Goal: Task Accomplishment & Management: Use online tool/utility

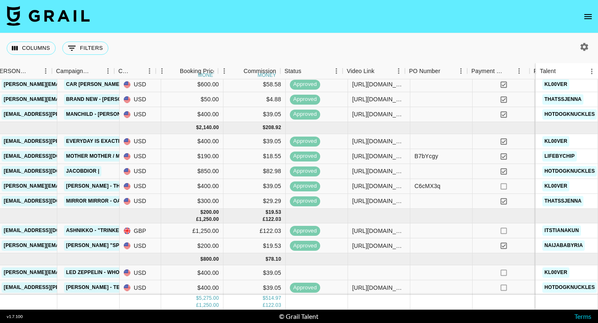
scroll to position [59, 287]
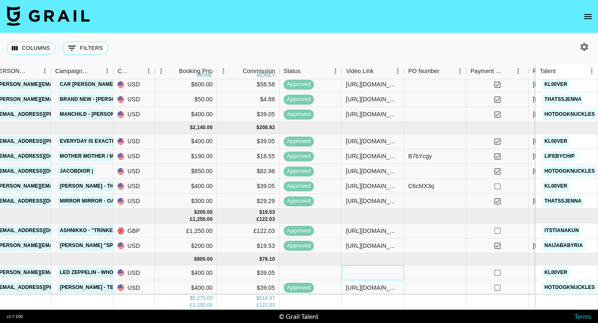
click at [374, 276] on div at bounding box center [373, 272] width 62 height 15
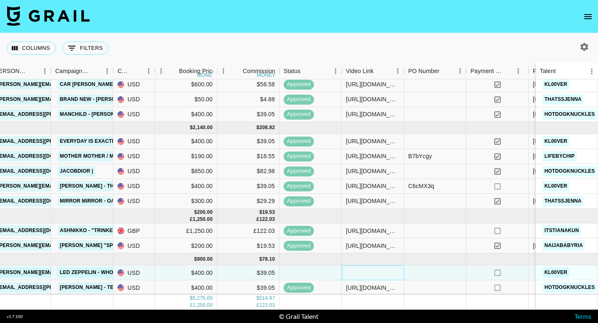
click at [370, 274] on div at bounding box center [373, 272] width 62 height 15
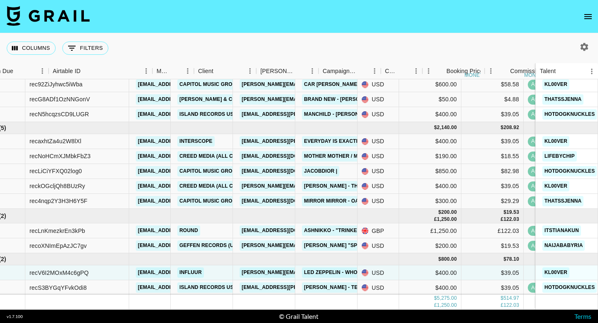
scroll to position [59, 0]
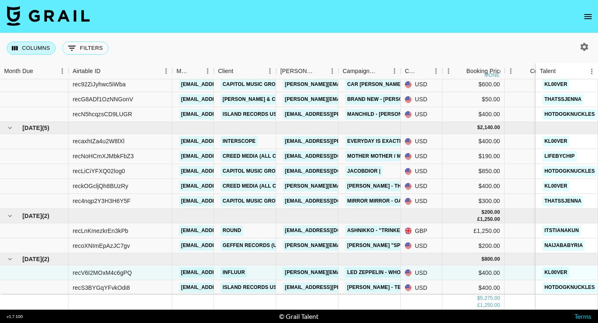
type input "[URL][DOMAIN_NAME]"
click at [38, 50] on button "Columns" at bounding box center [31, 48] width 49 height 13
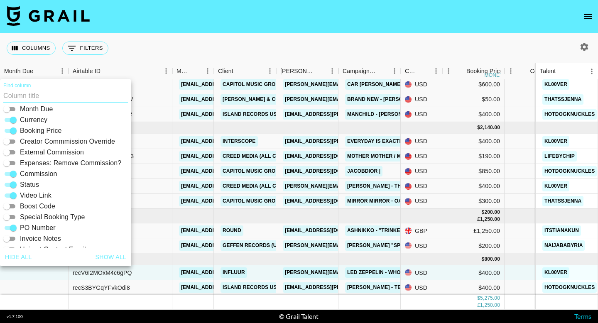
scroll to position [106, 0]
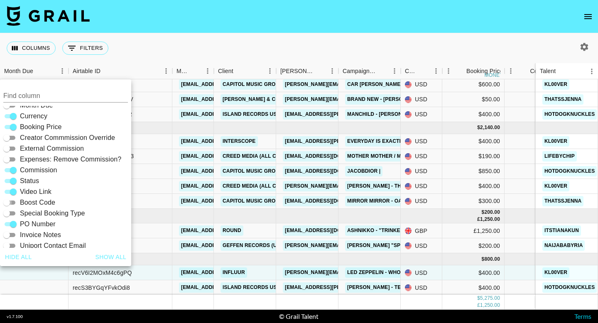
click at [8, 201] on input "Boost Code" at bounding box center [7, 203] width 30 height 10
checkbox input "true"
click at [478, 8] on nav at bounding box center [299, 16] width 598 height 33
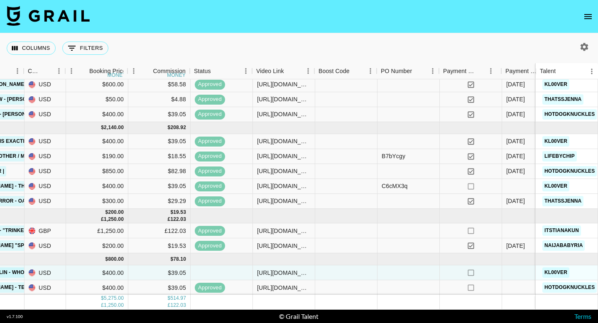
scroll to position [59, 381]
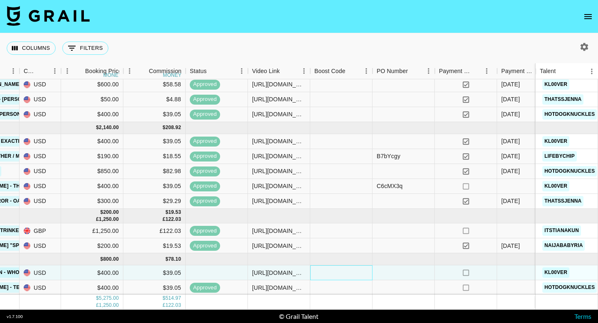
click at [332, 272] on div at bounding box center [341, 272] width 62 height 15
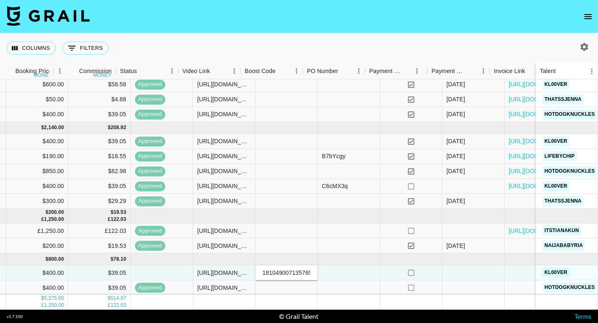
scroll to position [59, 501]
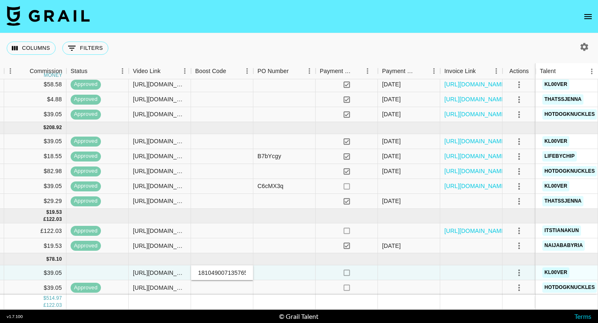
type input "18104900713576516"
click at [518, 273] on icon "select merge strategy" at bounding box center [519, 273] width 10 height 10
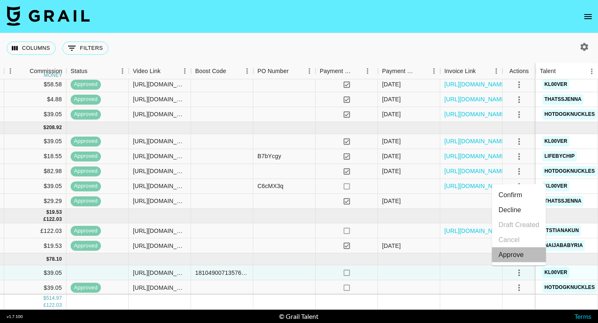
click at [518, 255] on div "Approve" at bounding box center [511, 255] width 25 height 10
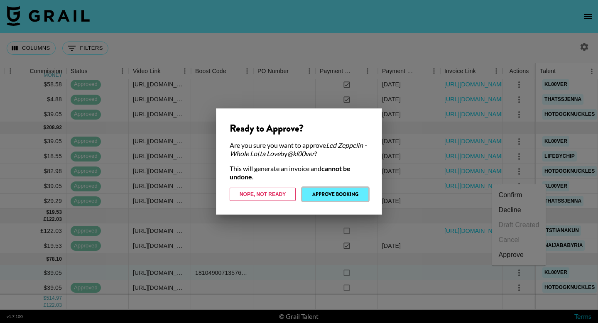
click at [349, 195] on button "Approve Booking" at bounding box center [335, 194] width 66 height 13
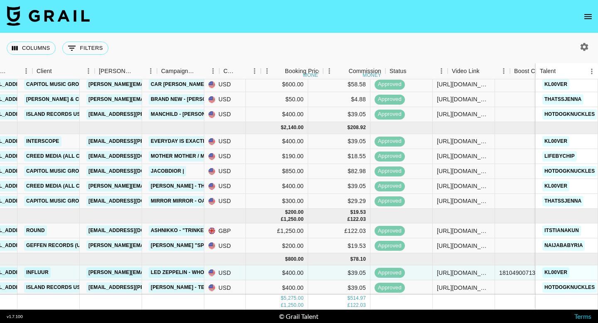
scroll to position [59, 0]
